Goal: Task Accomplishment & Management: Manage account settings

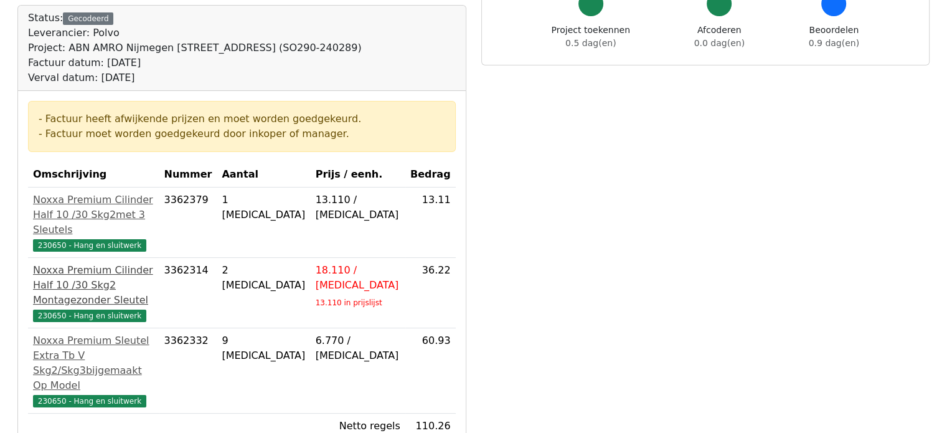
scroll to position [373, 0]
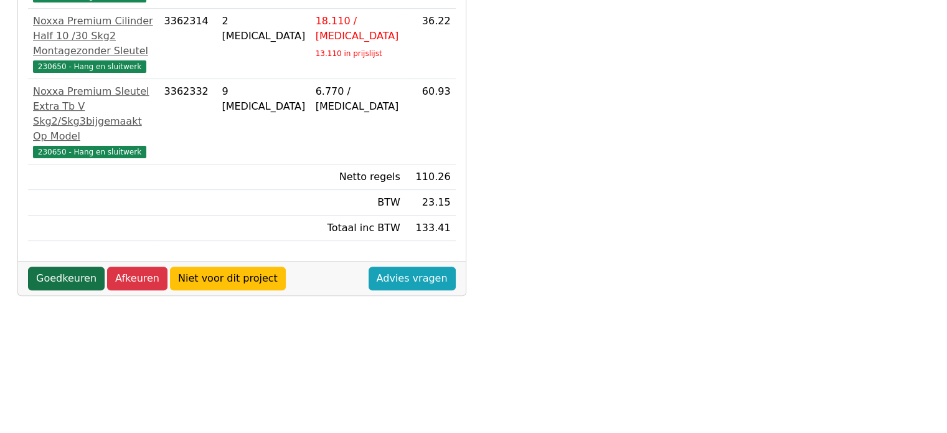
click at [64, 278] on link "Goedkeuren" at bounding box center [66, 278] width 77 height 24
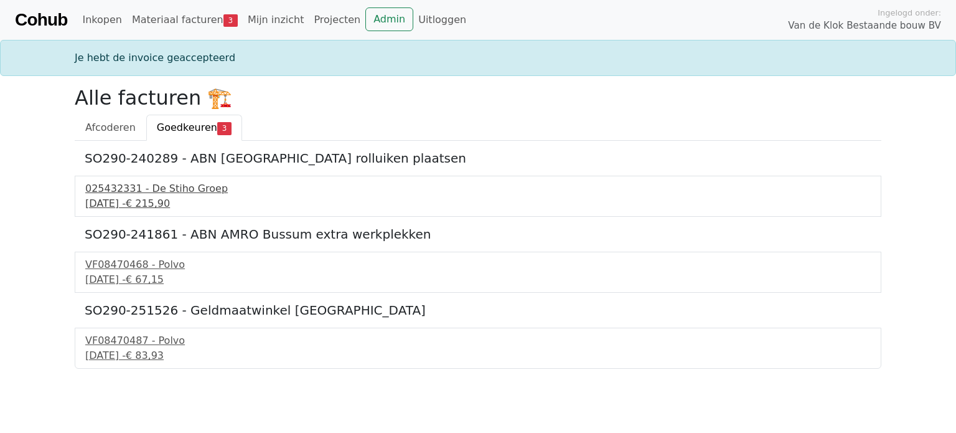
click at [124, 196] on div "3 september 2025 - € 215,90" at bounding box center [477, 203] width 785 height 15
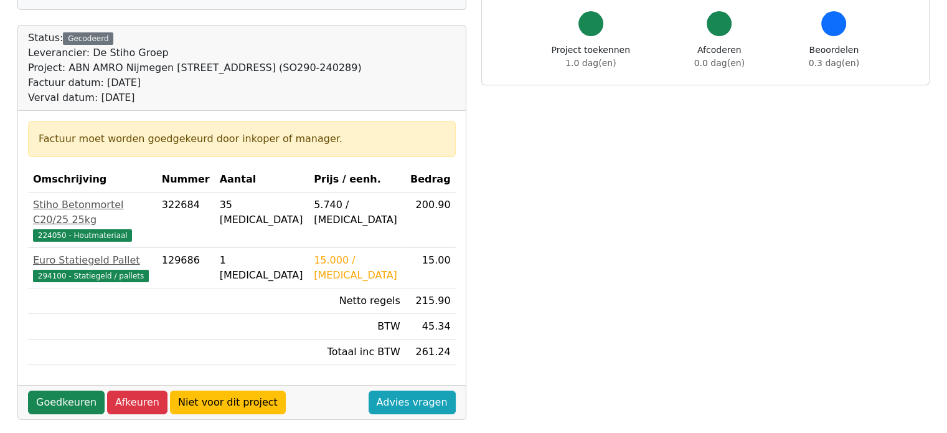
scroll to position [124, 0]
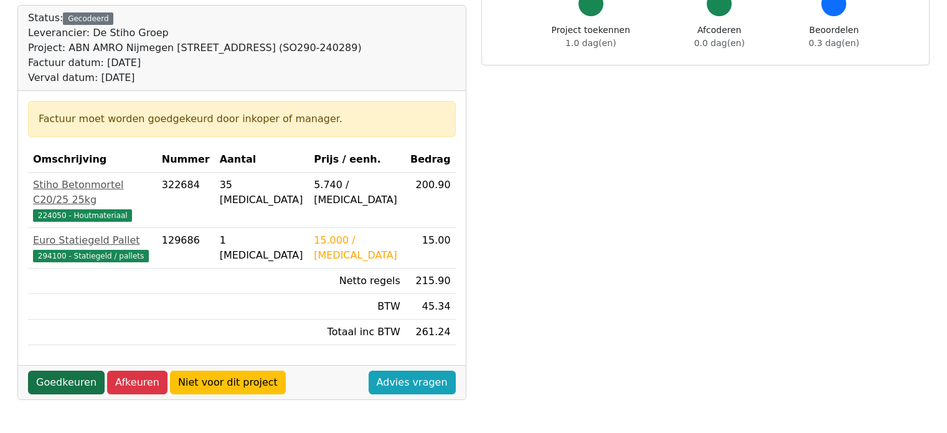
click at [57, 370] on link "Goedkeuren" at bounding box center [66, 382] width 77 height 24
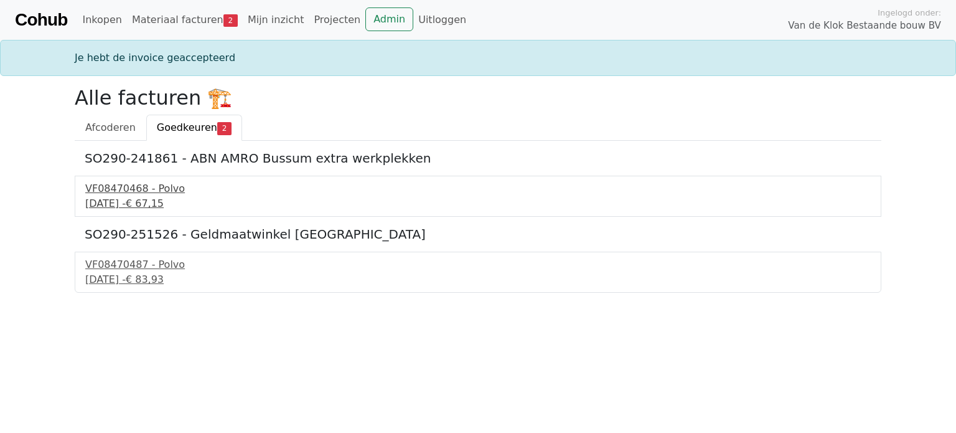
click at [129, 190] on div "VF08470468 - Polvo" at bounding box center [477, 188] width 785 height 15
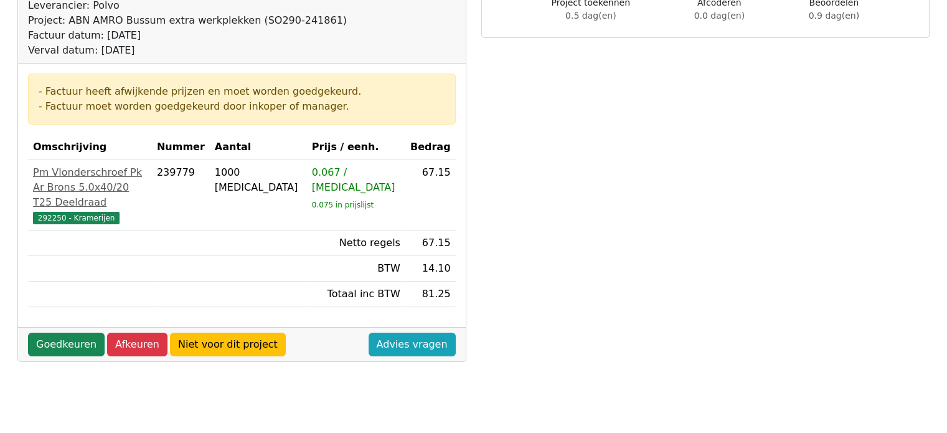
scroll to position [187, 0]
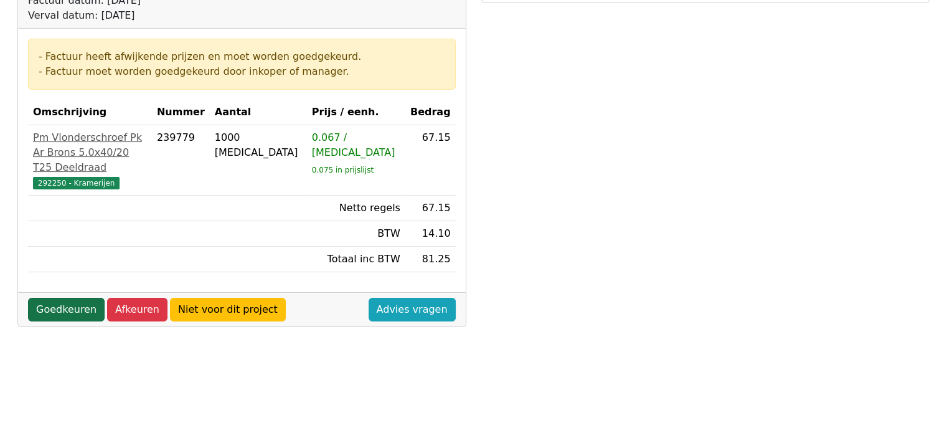
click at [69, 321] on link "Goedkeuren" at bounding box center [66, 310] width 77 height 24
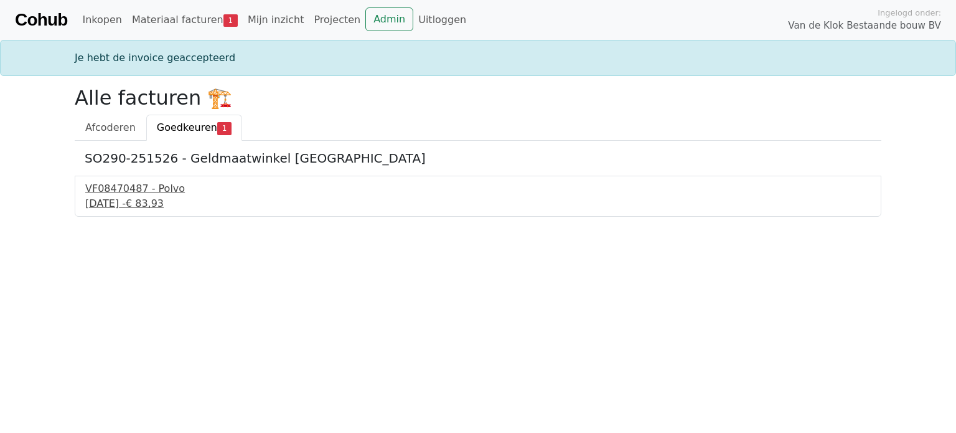
click at [142, 193] on div "VF08470487 - Polvo" at bounding box center [477, 188] width 785 height 15
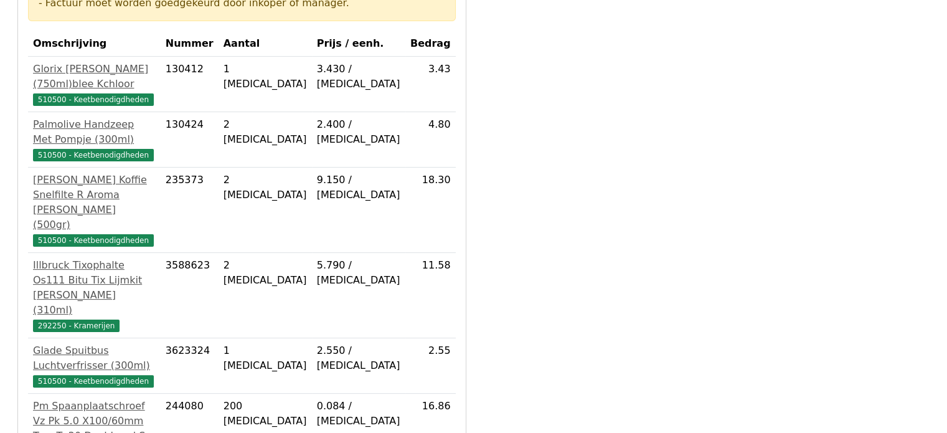
scroll to position [317, 0]
